Goal: Task Accomplishment & Management: Manage account settings

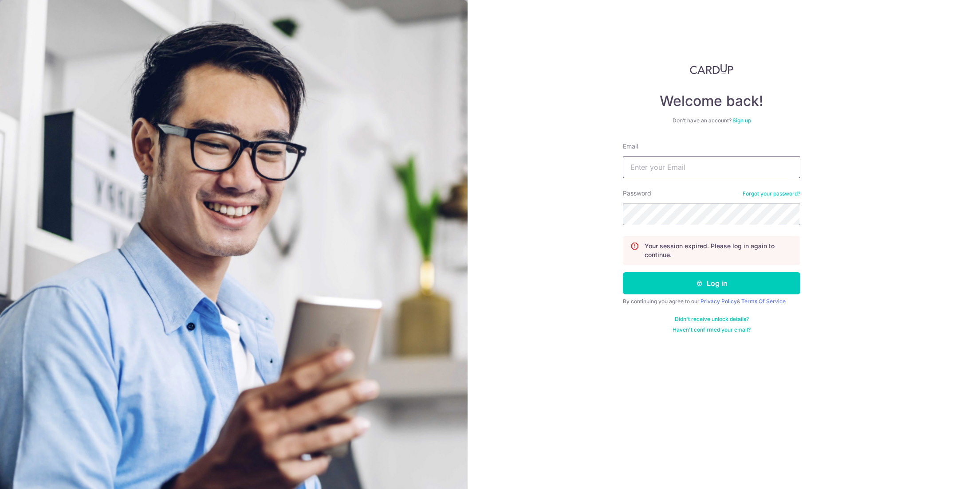
click at [662, 169] on input "Email" at bounding box center [711, 167] width 177 height 22
type input "huxling@gmail.com"
click at [623, 272] on button "Log in" at bounding box center [711, 283] width 177 height 22
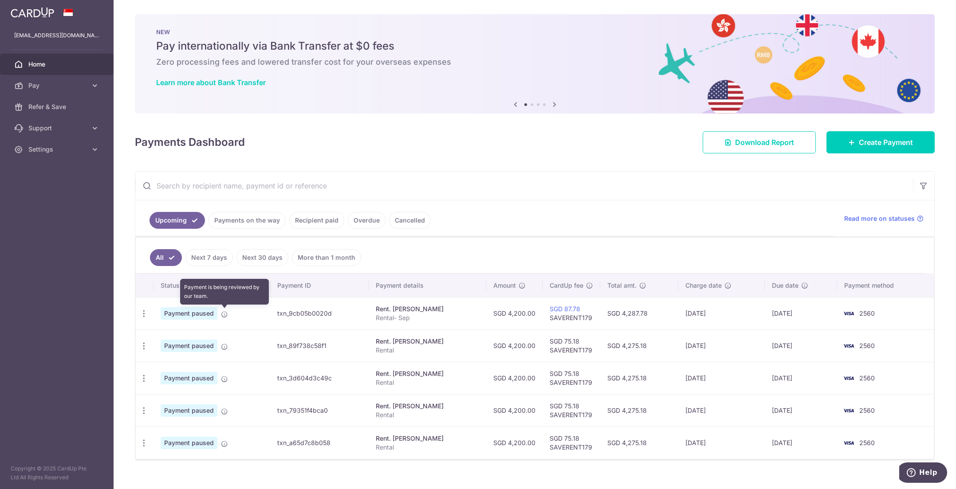
click at [223, 316] on icon at bounding box center [224, 314] width 7 height 7
click at [186, 283] on icon at bounding box center [185, 285] width 7 height 7
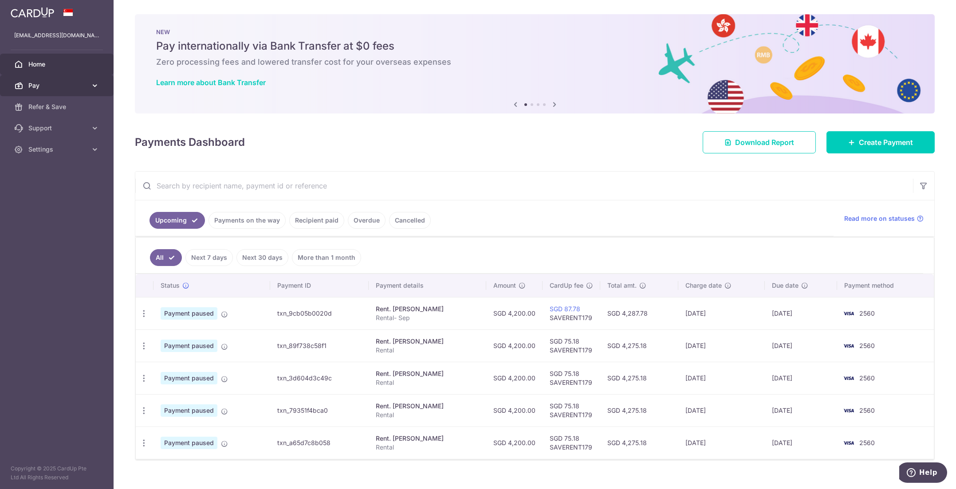
click at [27, 82] on link "Pay" at bounding box center [57, 85] width 114 height 21
click at [251, 128] on div "Payments Dashboard Download Report Create Payment" at bounding box center [534, 141] width 799 height 26
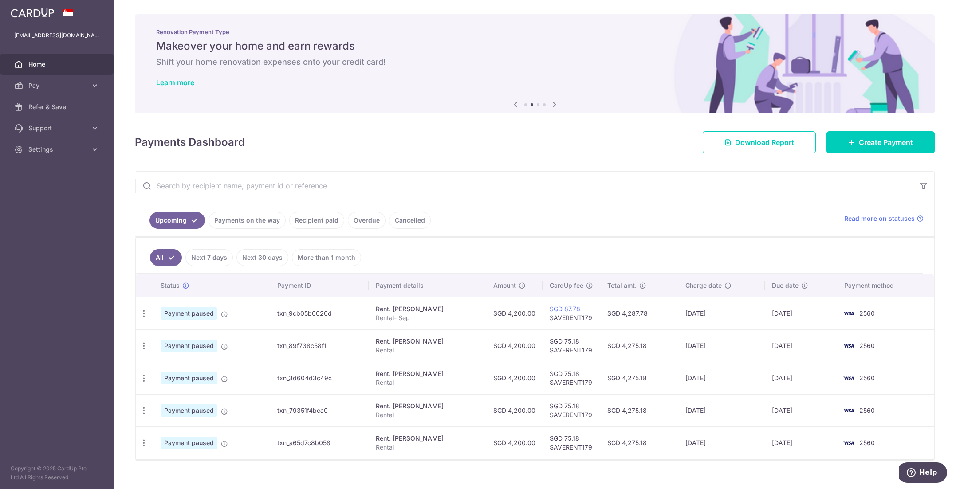
scroll to position [13, 0]
